Goal: Check status: Check status

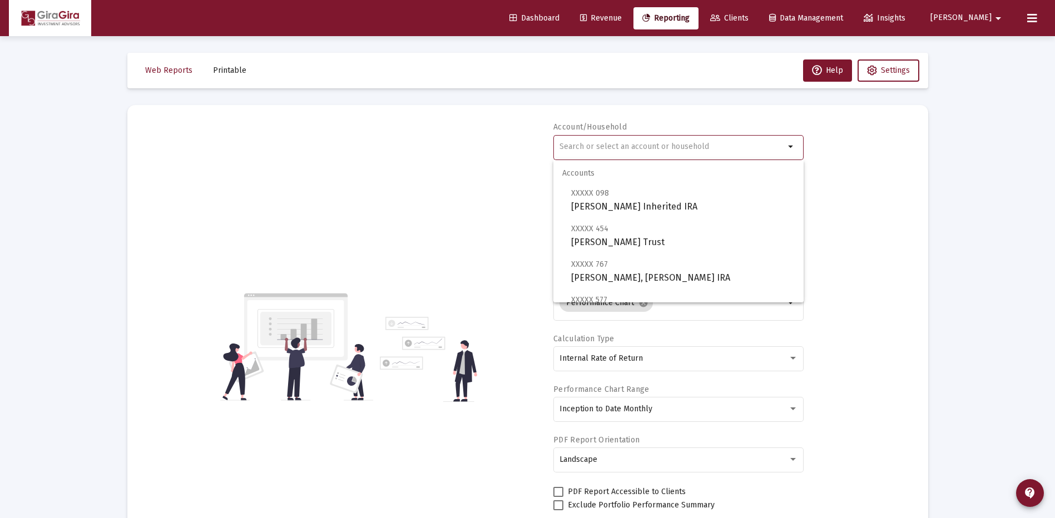
click at [566, 145] on input "text" at bounding box center [672, 146] width 225 height 9
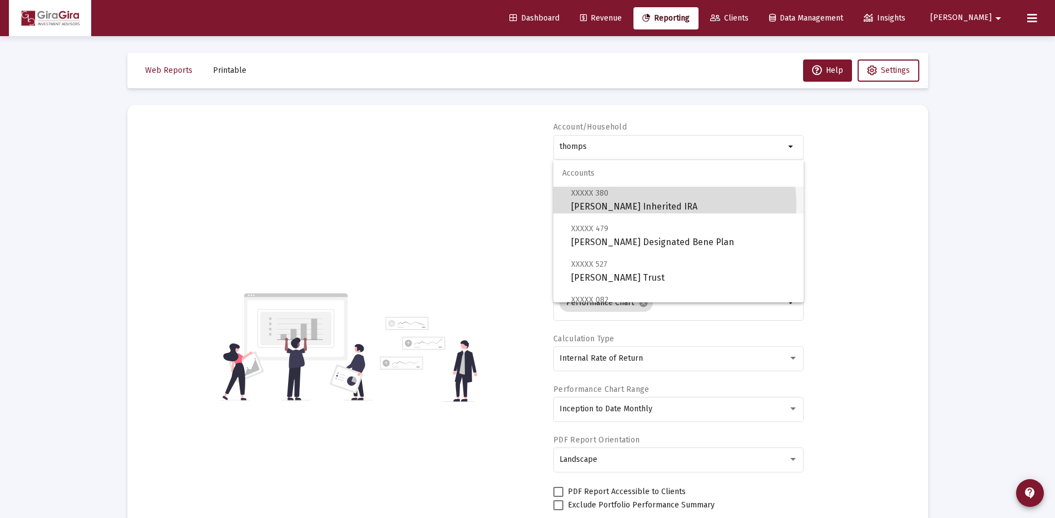
click at [639, 205] on span "XXXXX 380 [PERSON_NAME] Inherited IRA" at bounding box center [683, 199] width 224 height 27
type input "[PERSON_NAME] Inherited IRA"
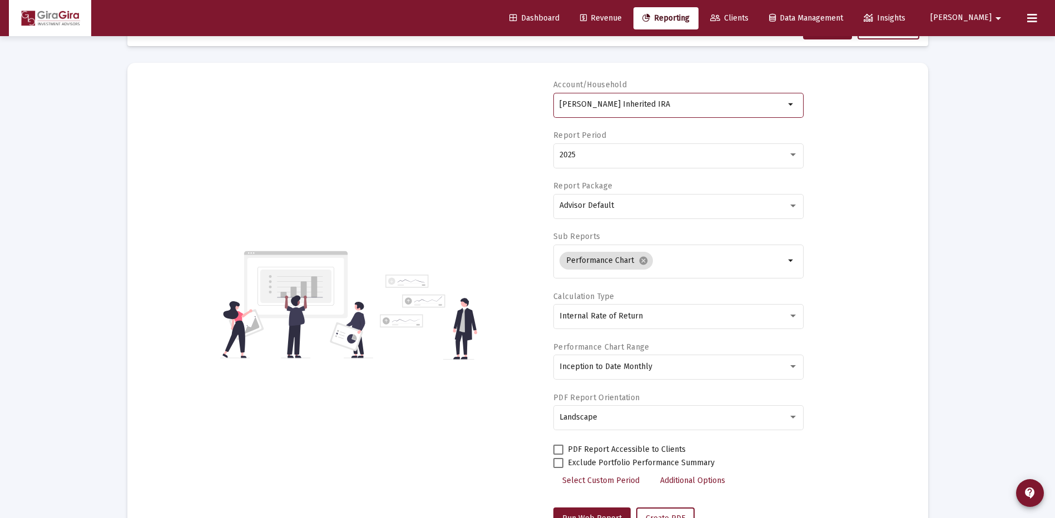
scroll to position [87, 0]
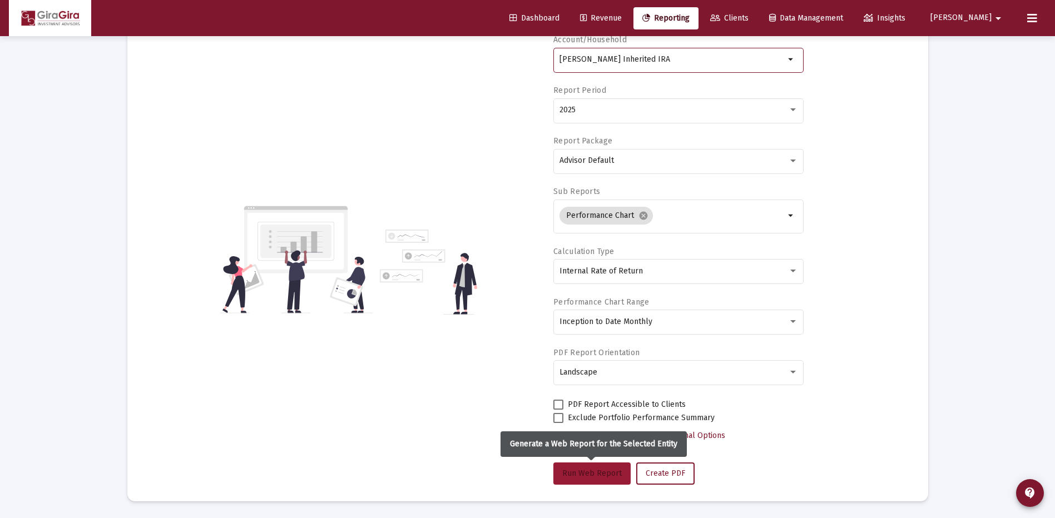
click at [607, 472] on span "Run Web Report" at bounding box center [592, 473] width 60 height 9
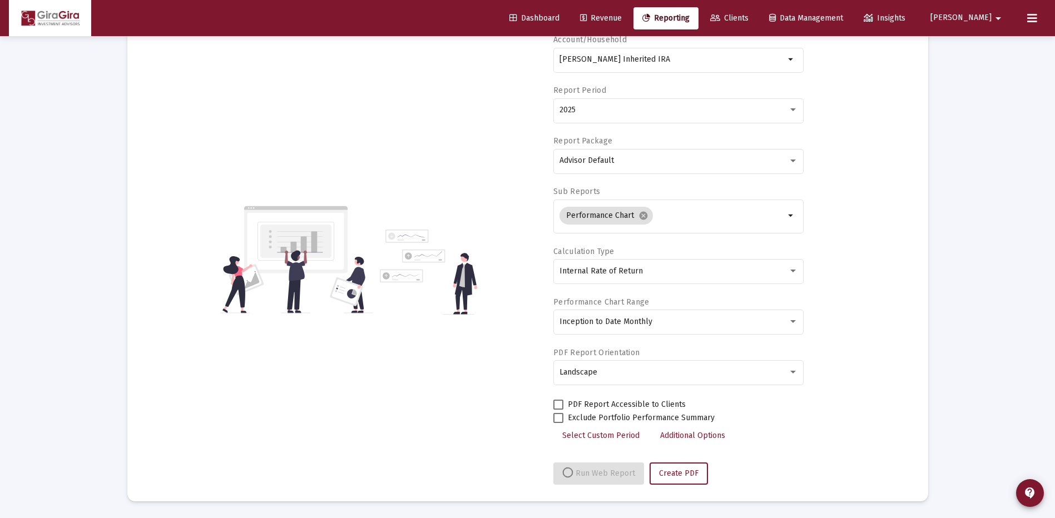
select select "View all"
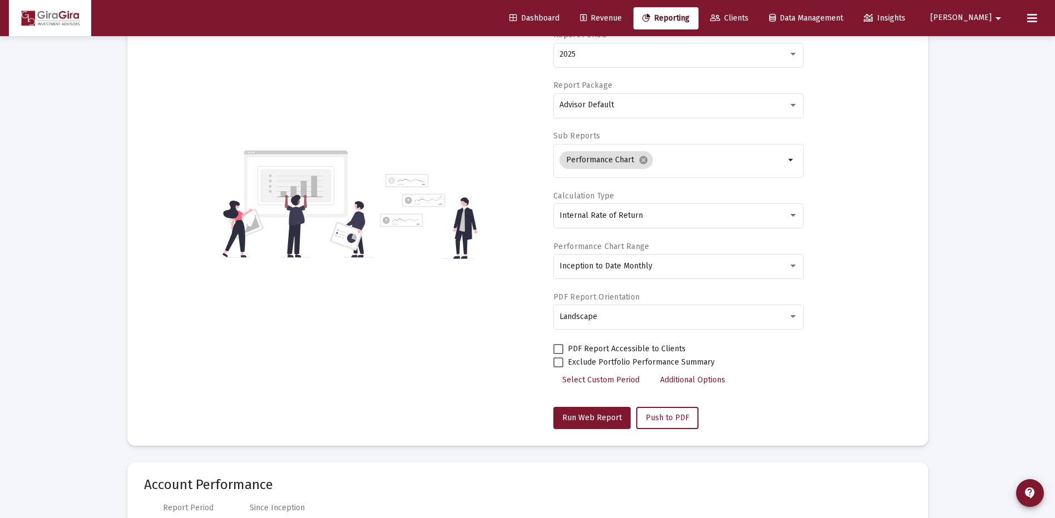
scroll to position [0, 0]
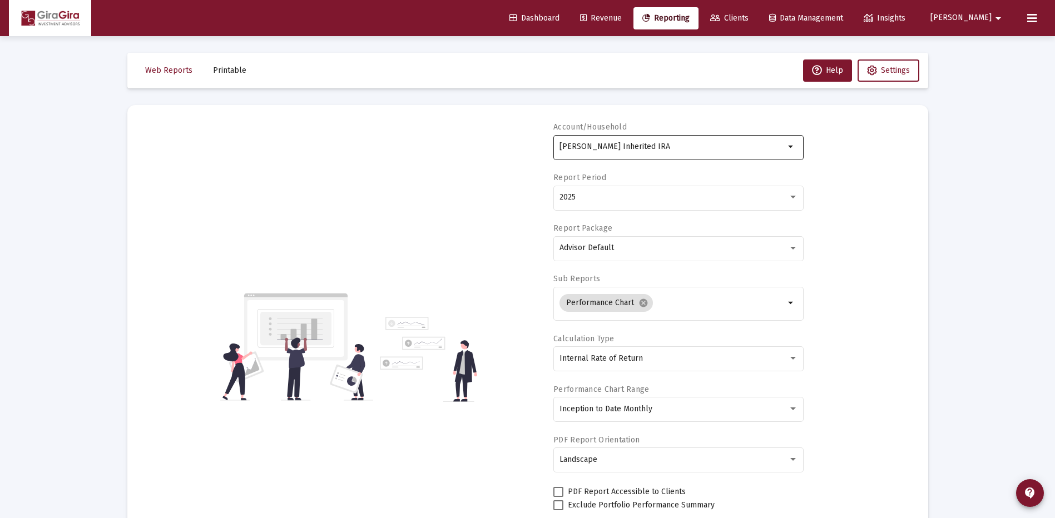
click at [616, 147] on input "[PERSON_NAME] Inherited IRA" at bounding box center [672, 146] width 225 height 9
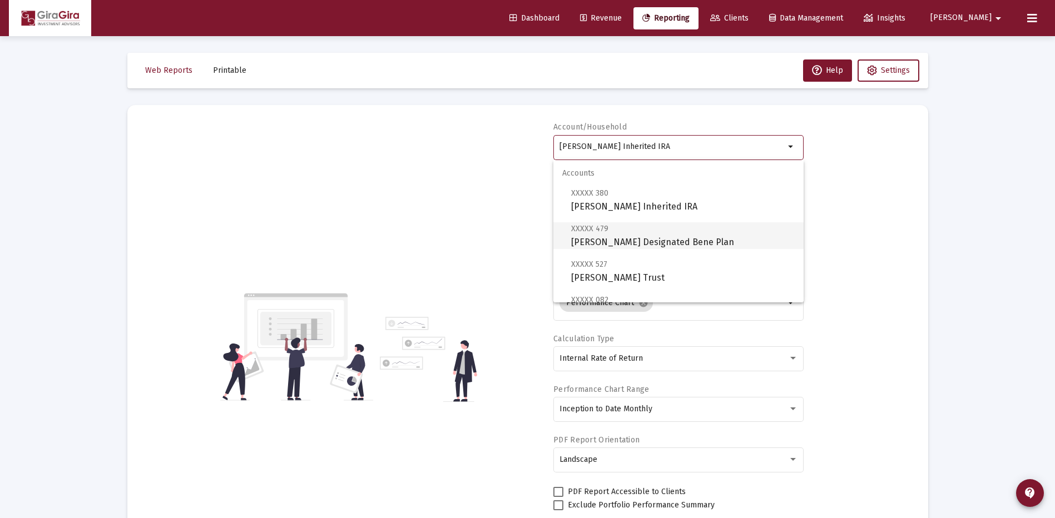
click at [622, 239] on span "XXXXX 479 [PERSON_NAME] Designated Bene Plan" at bounding box center [683, 235] width 224 height 27
type input "[PERSON_NAME] Designated Bene Plan"
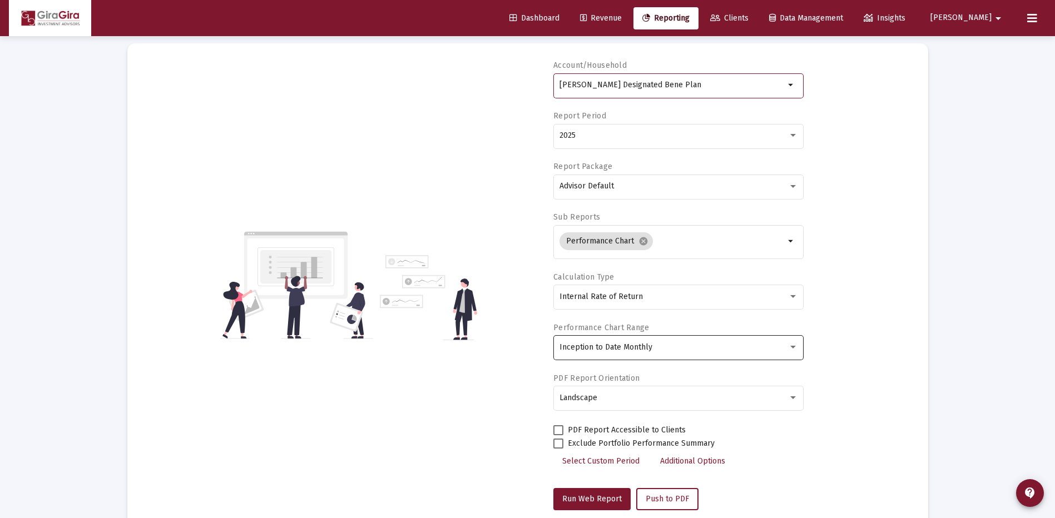
scroll to position [111, 0]
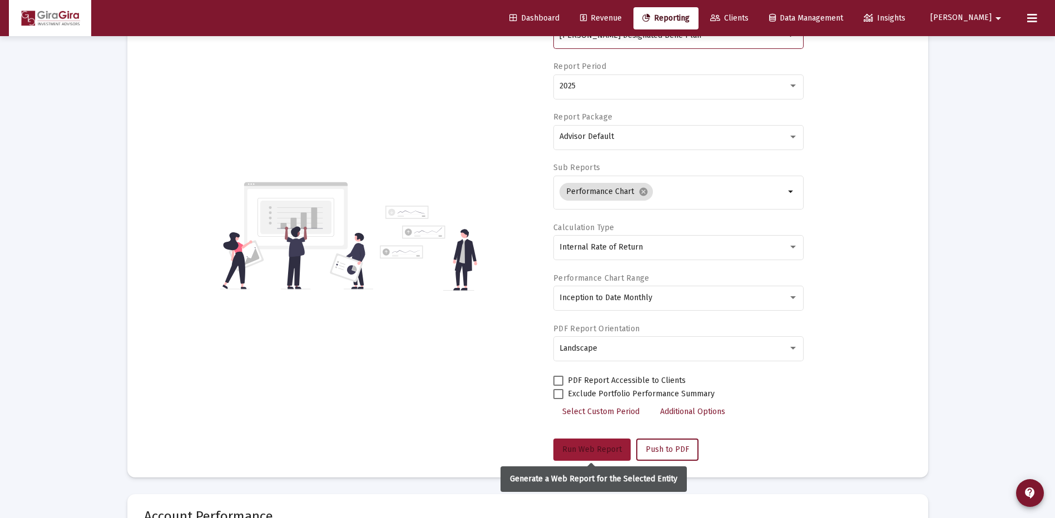
click at [596, 450] on span "Run Web Report" at bounding box center [592, 449] width 60 height 9
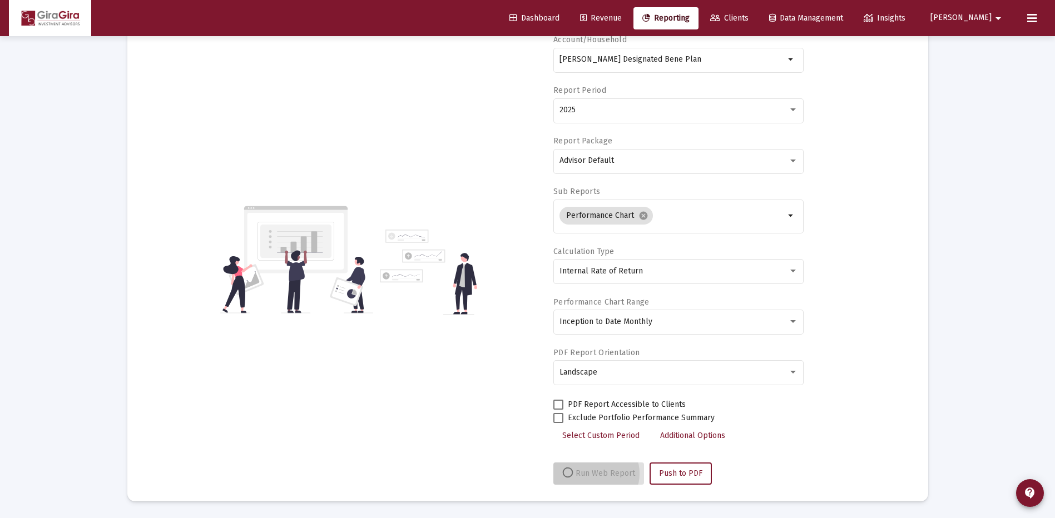
scroll to position [87, 0]
select select "View all"
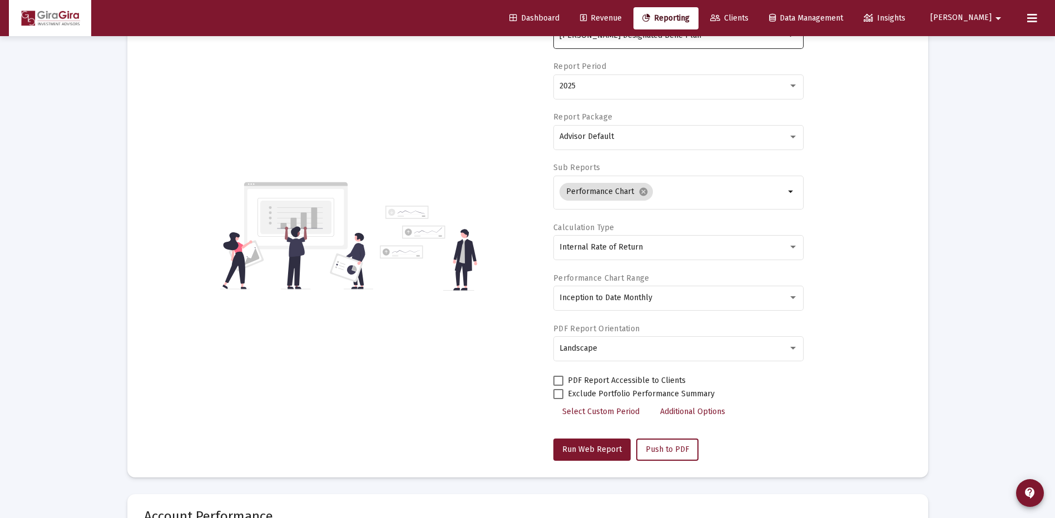
scroll to position [0, 0]
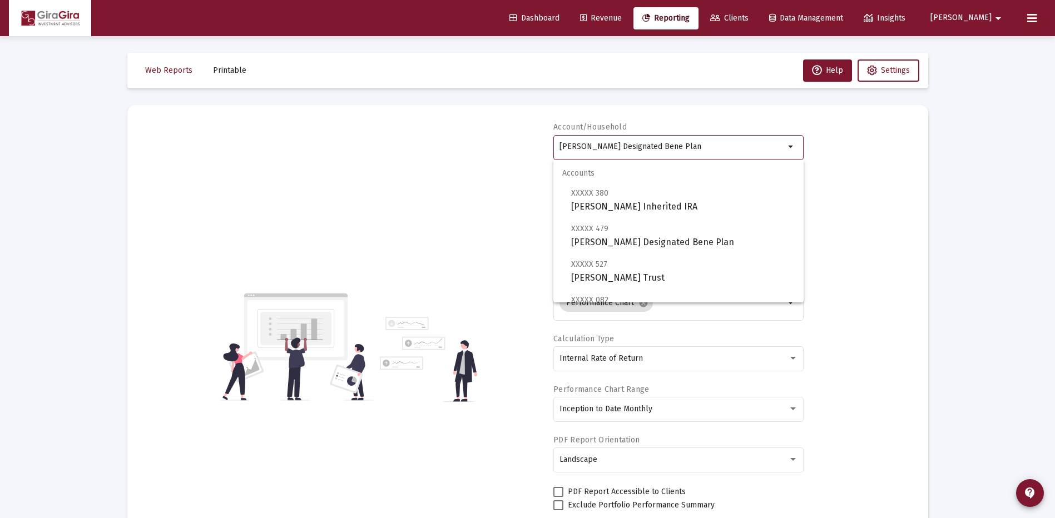
drag, startPoint x: 561, startPoint y: 146, endPoint x: 1118, endPoint y: 102, distance: 558.0
click at [1055, 102] on html "Dashboard Revenue Reporting Clients Data Management Insights [PERSON_NAME] Inte…" at bounding box center [527, 259] width 1055 height 518
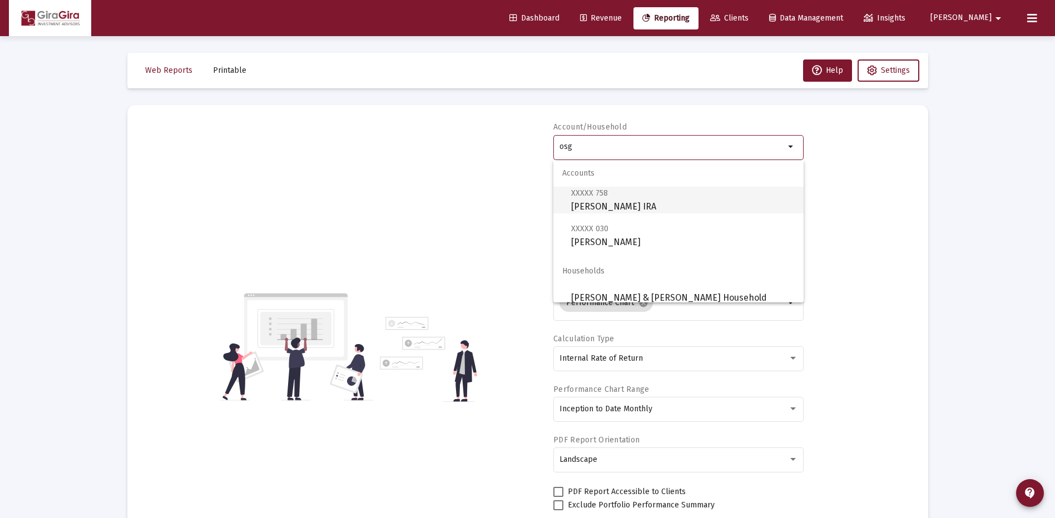
click at [594, 201] on span "XXXXX 758 [PERSON_NAME] IRA" at bounding box center [683, 199] width 224 height 27
type input "[PERSON_NAME] IRA"
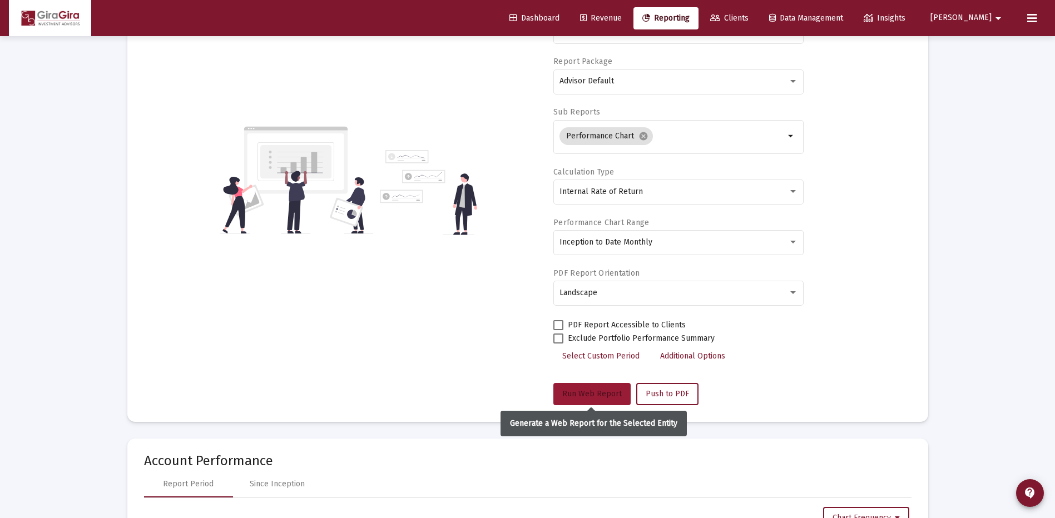
click at [591, 395] on span "Run Web Report" at bounding box center [592, 393] width 60 height 9
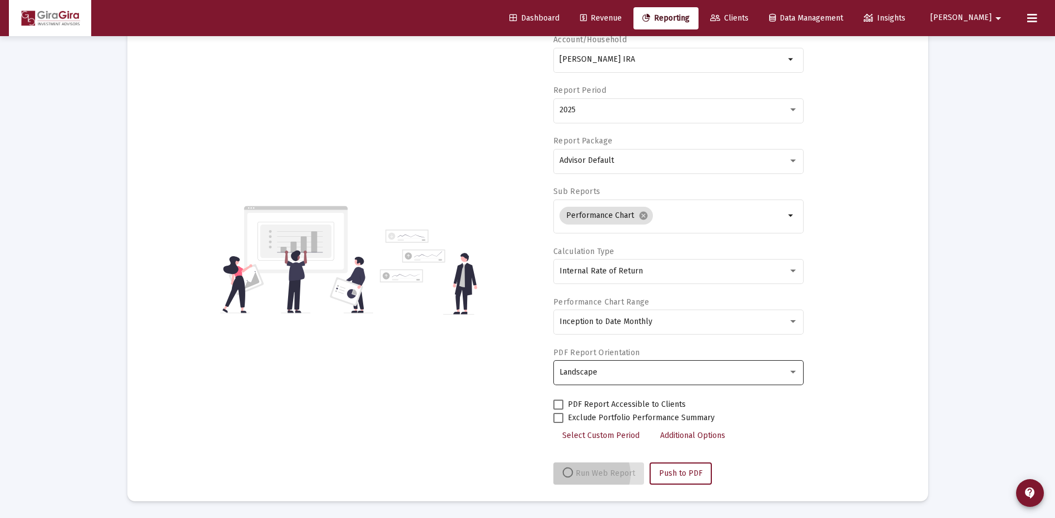
scroll to position [87, 0]
select select "View all"
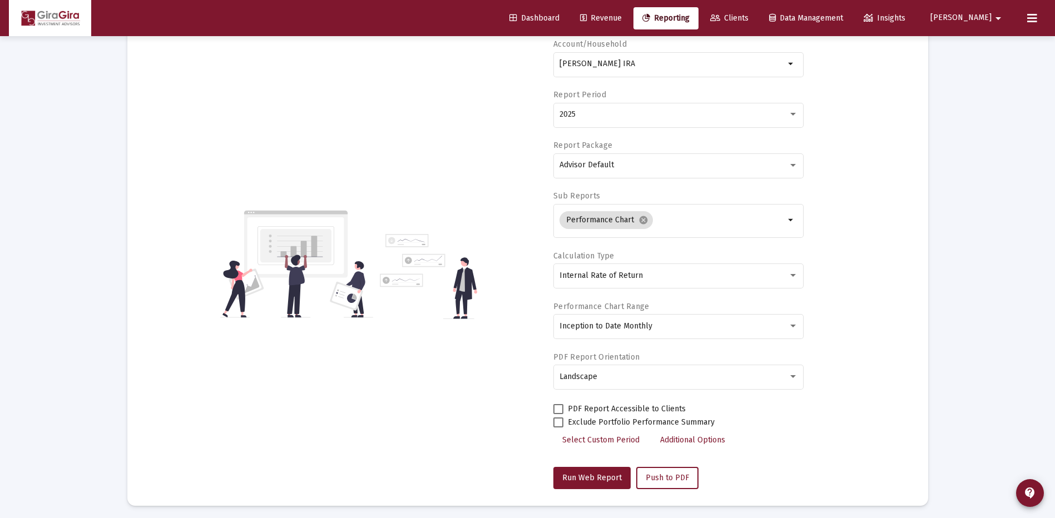
scroll to position [0, 0]
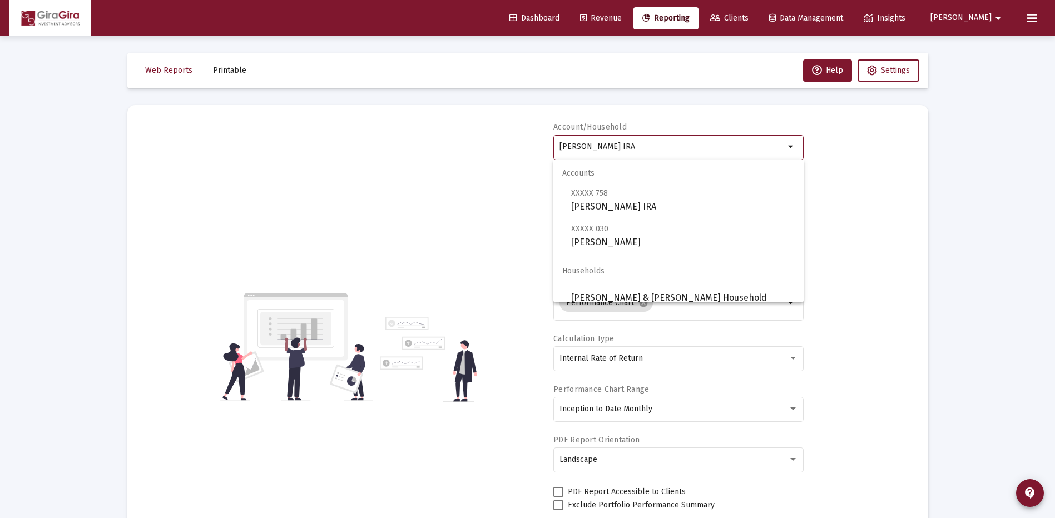
click at [587, 148] on input "[PERSON_NAME] IRA" at bounding box center [672, 146] width 225 height 9
click at [630, 239] on span "XXXXX 030 [PERSON_NAME]" at bounding box center [683, 235] width 224 height 27
type input "[PERSON_NAME]"
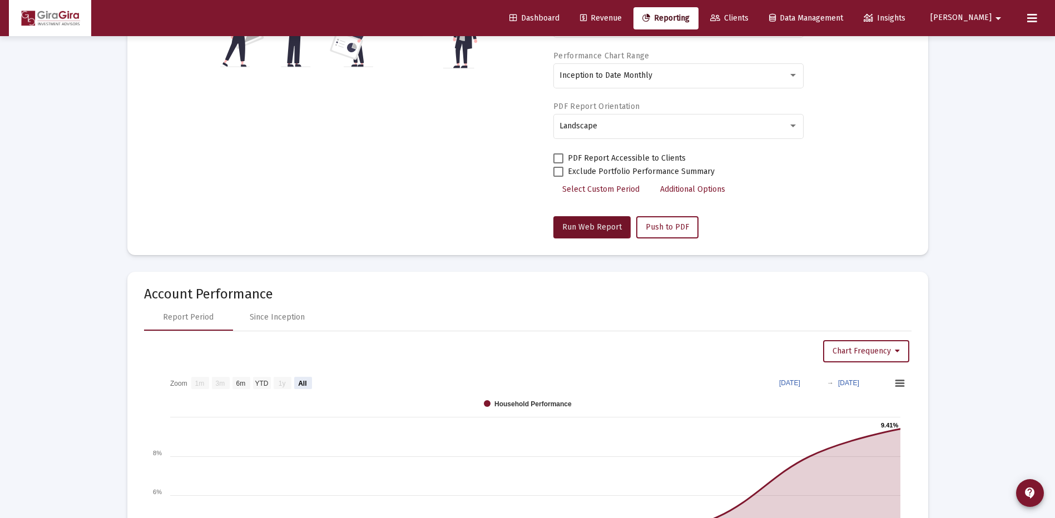
click at [586, 226] on span "Run Web Report" at bounding box center [592, 227] width 60 height 9
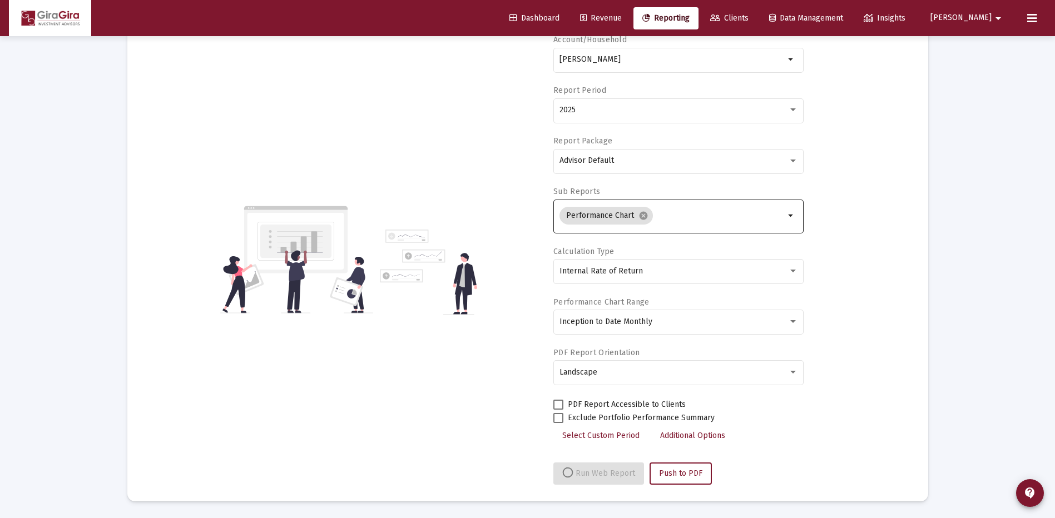
select select "View all"
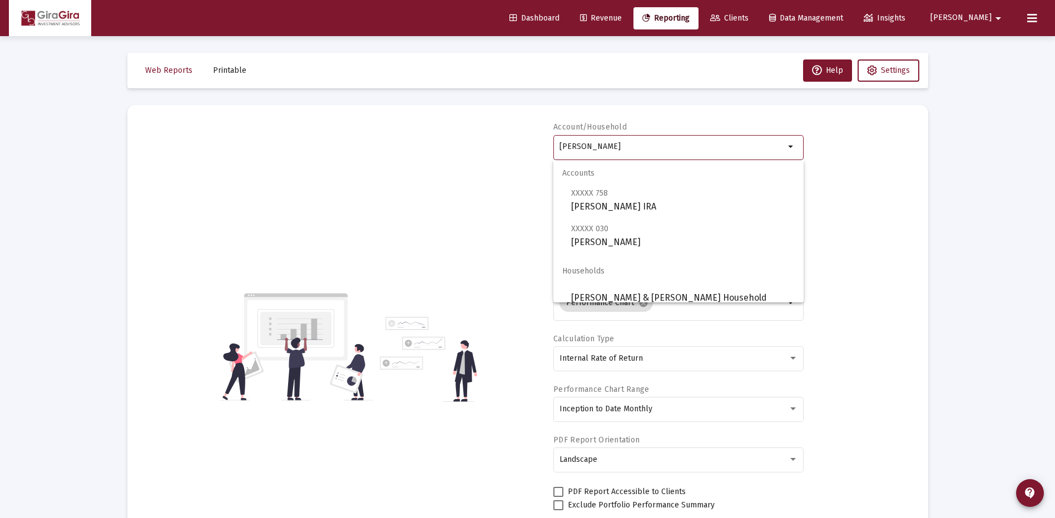
drag, startPoint x: 560, startPoint y: 144, endPoint x: 977, endPoint y: 156, distance: 417.4
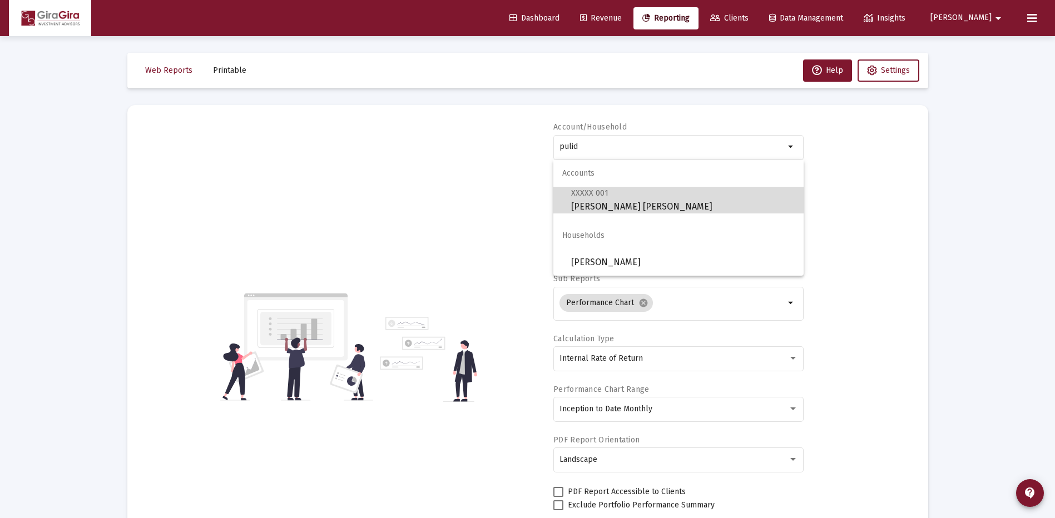
click at [582, 202] on span "XXXXX 001 [PERSON_NAME] [PERSON_NAME]" at bounding box center [683, 199] width 224 height 27
type input "[PERSON_NAME] [PERSON_NAME]"
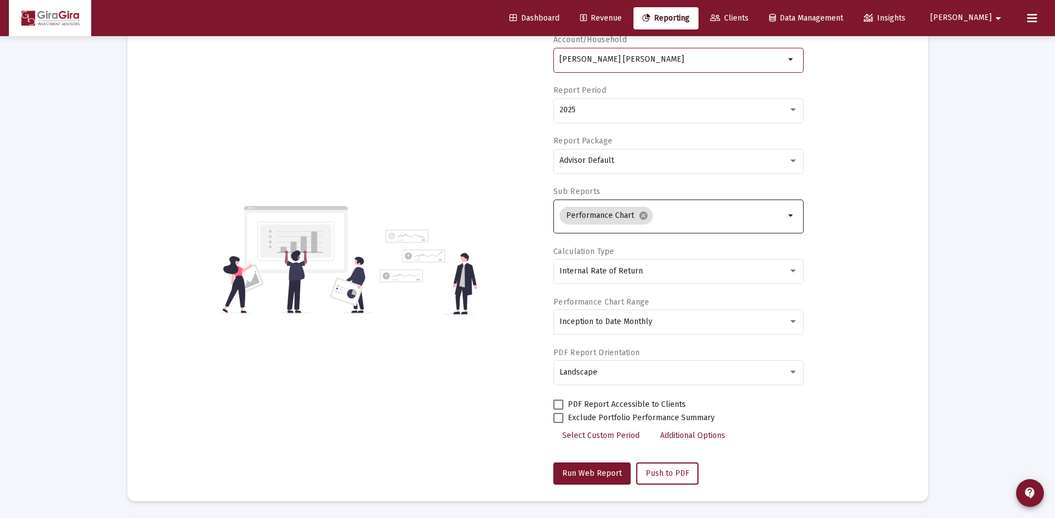
scroll to position [167, 0]
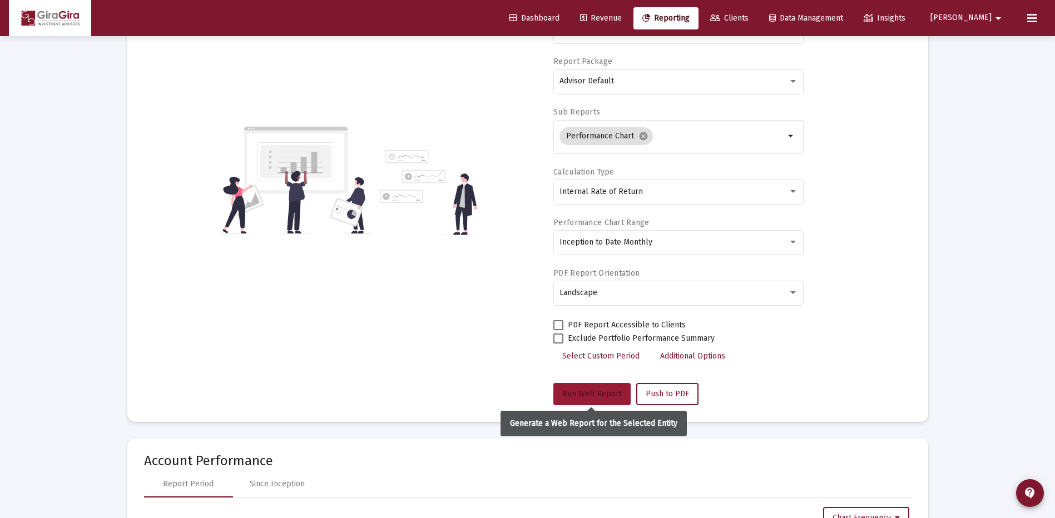
click at [589, 393] on span "Run Web Report" at bounding box center [592, 393] width 60 height 9
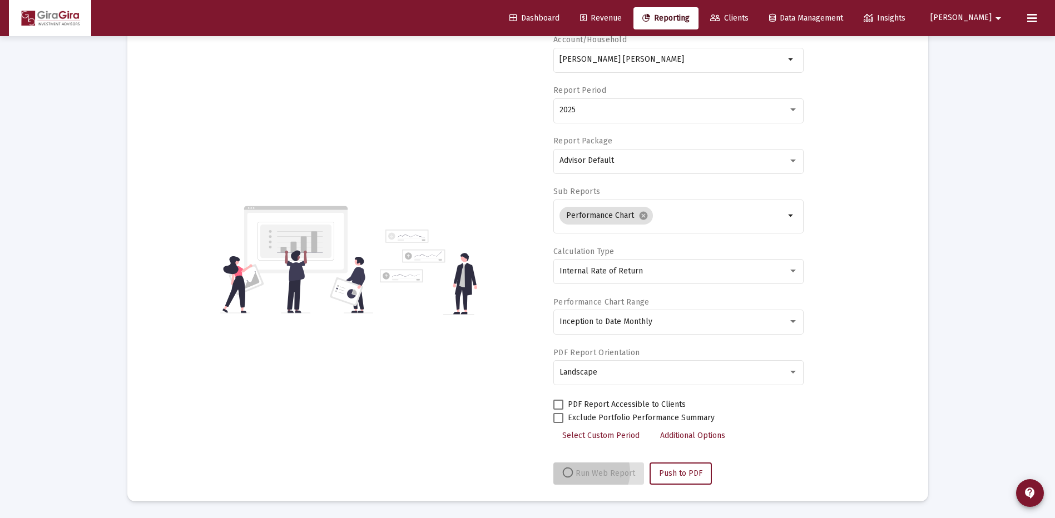
scroll to position [87, 0]
select select "View all"
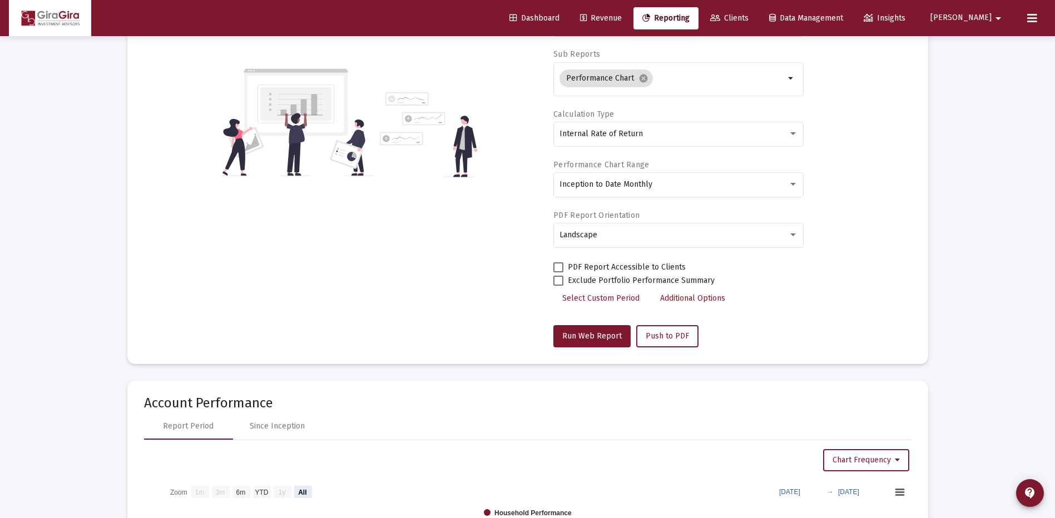
scroll to position [278, 0]
